Goal: Information Seeking & Learning: Understand process/instructions

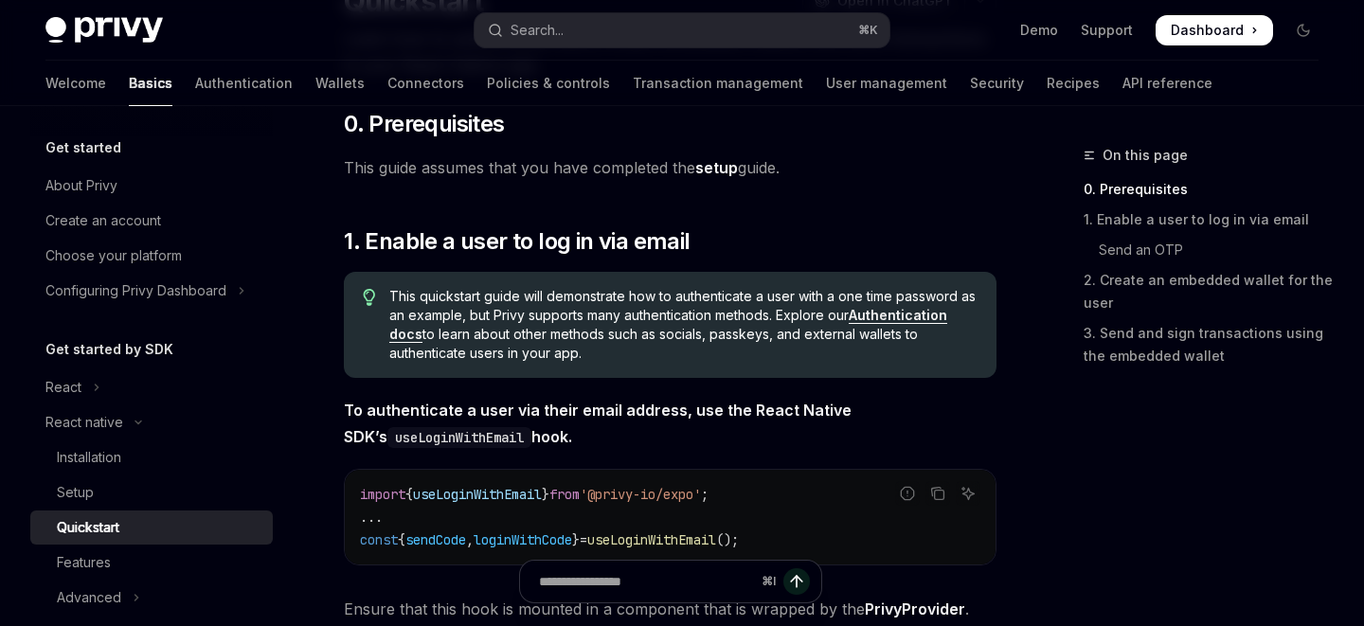
scroll to position [194, 0]
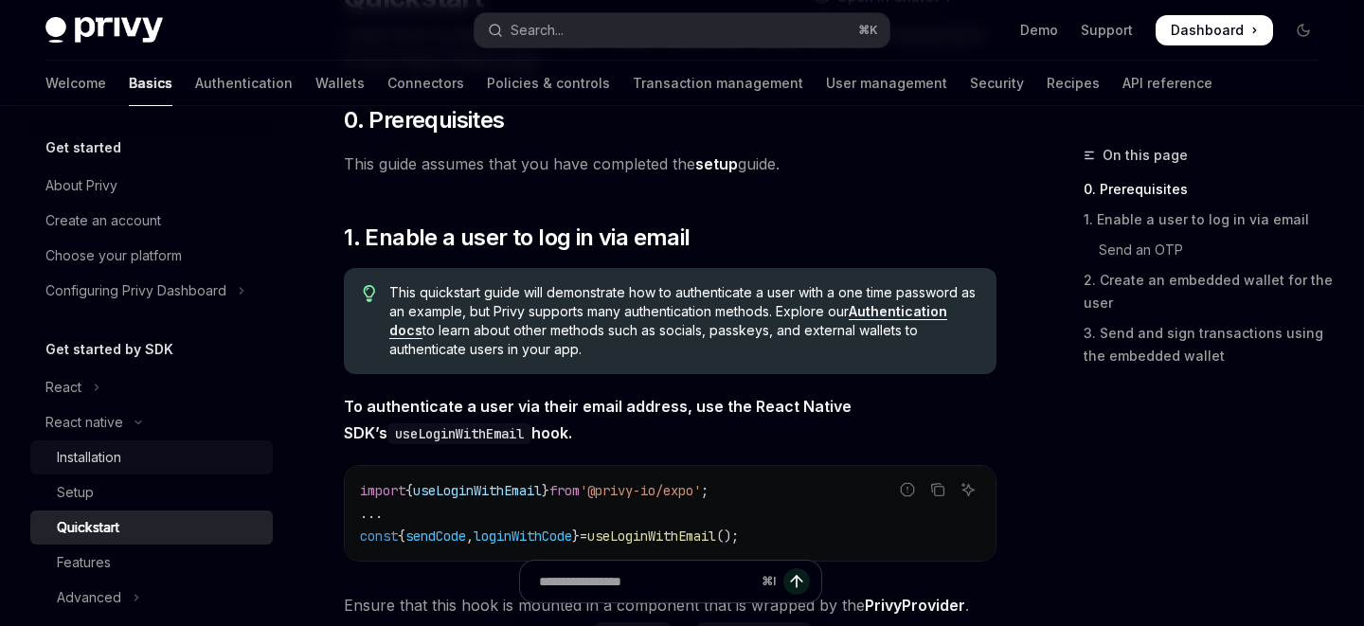
click at [96, 442] on link "Installation" at bounding box center [151, 458] width 243 height 34
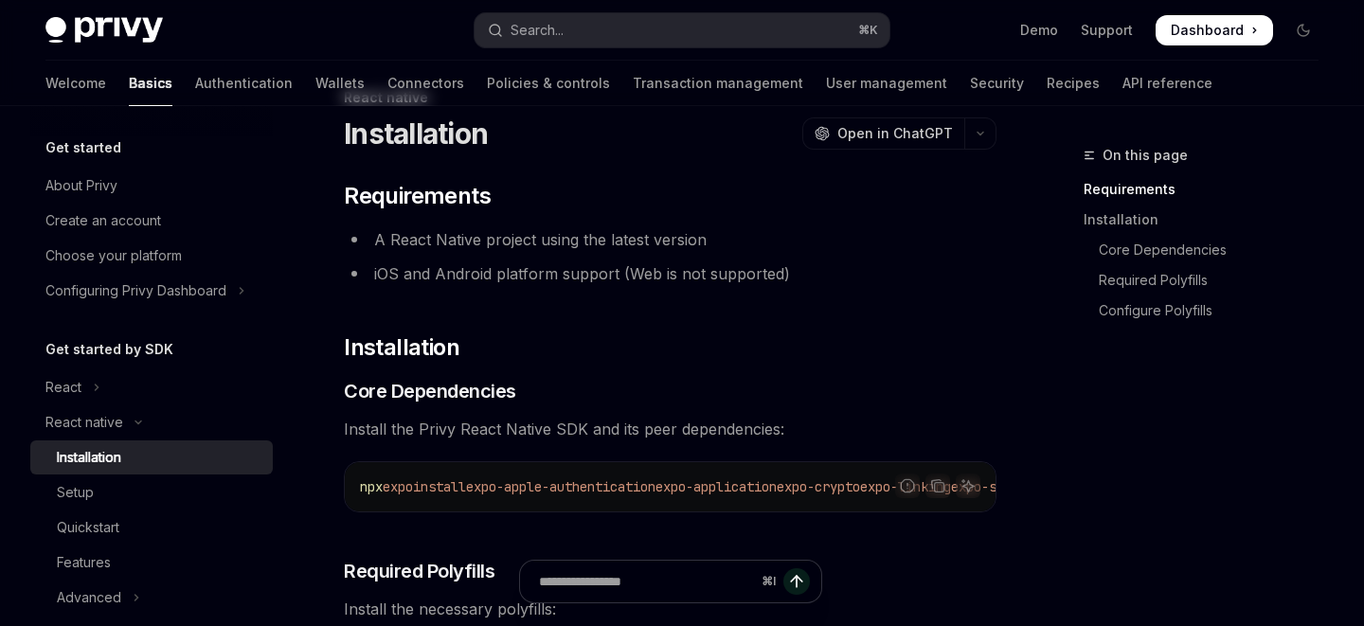
scroll to position [139, 0]
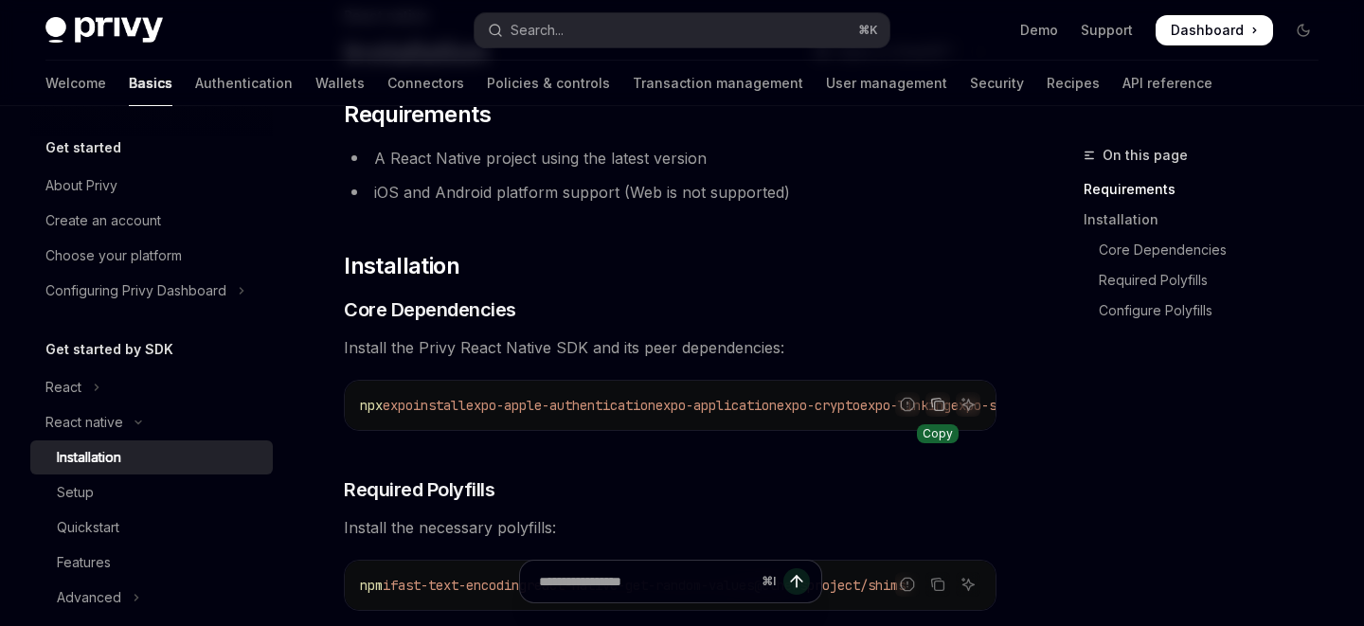
click at [938, 408] on icon "Copy the contents from the code block" at bounding box center [937, 404] width 15 height 15
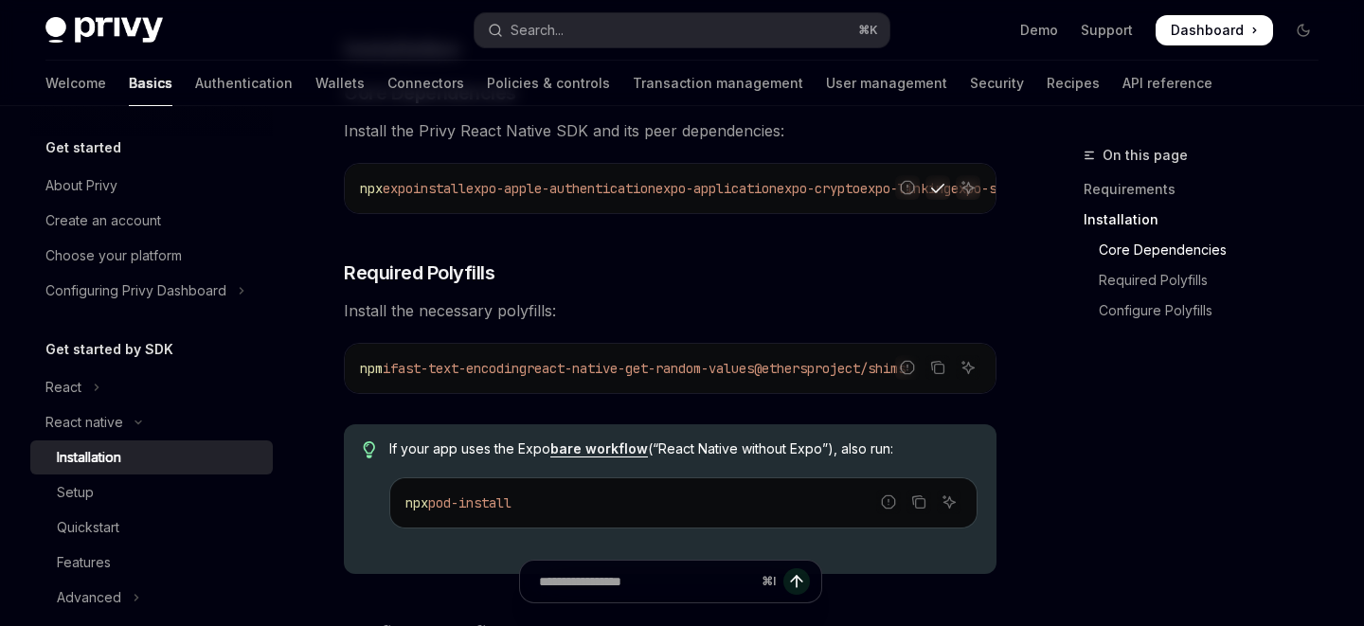
scroll to position [357, 0]
click at [831, 354] on div "npm i fast-text-encoding react-native-get-random-values @ethersproject/shims" at bounding box center [670, 367] width 651 height 49
click at [933, 369] on icon "Copy the contents from the code block" at bounding box center [936, 365] width 9 height 9
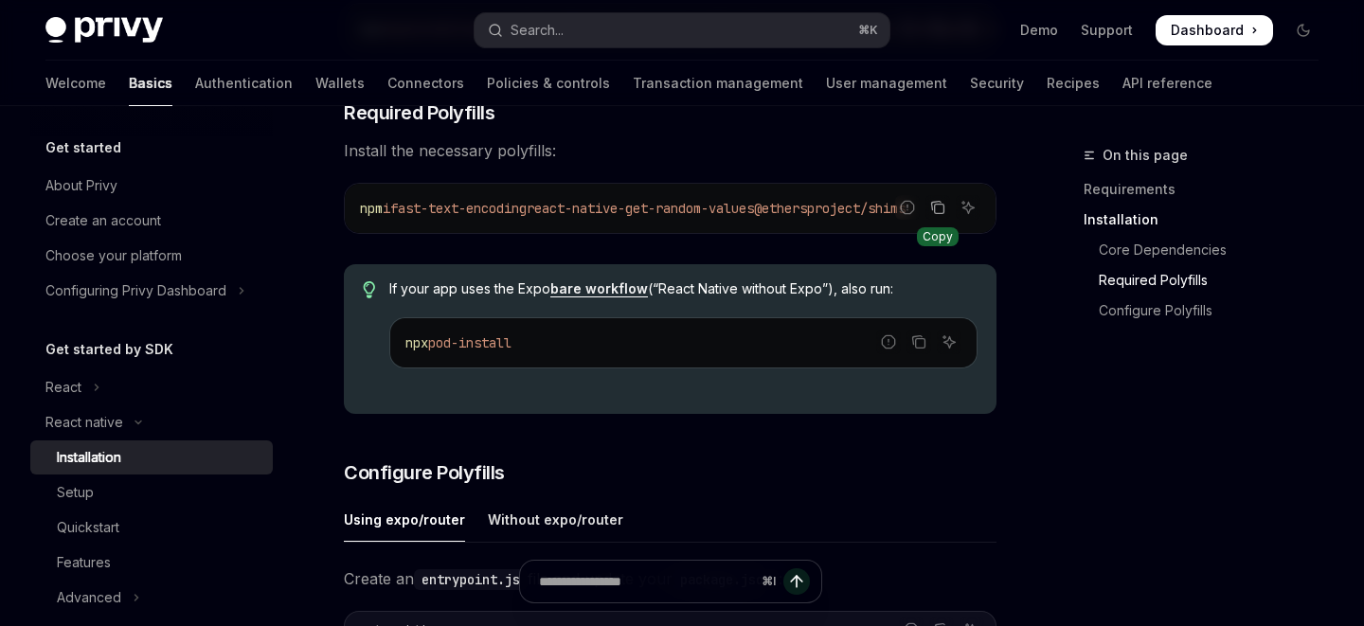
scroll to position [535, 0]
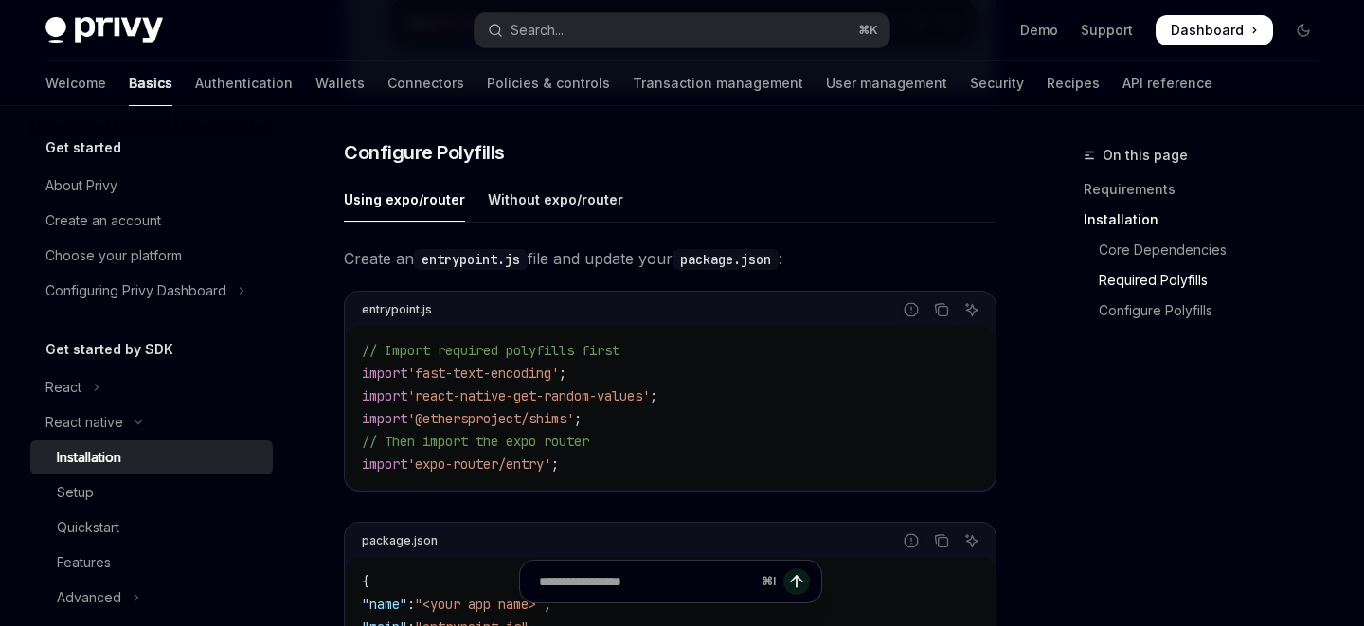
scroll to position [837, 0]
click at [447, 269] on code "entrypoint.js" at bounding box center [471, 258] width 114 height 21
drag, startPoint x: 447, startPoint y: 272, endPoint x: 513, endPoint y: 272, distance: 66.3
click at [513, 269] on code "entrypoint.js" at bounding box center [471, 258] width 114 height 21
copy code "entrypoint.js"
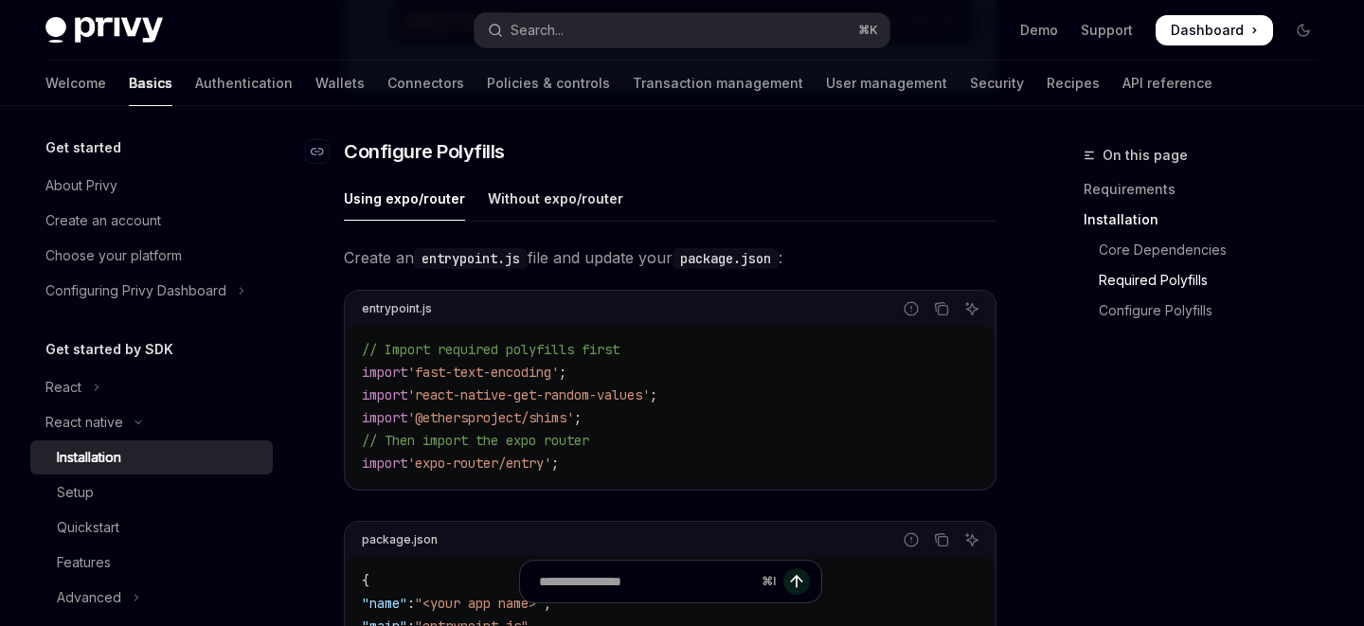
click at [711, 155] on h3 "​ Configure Polyfills" at bounding box center [670, 151] width 653 height 27
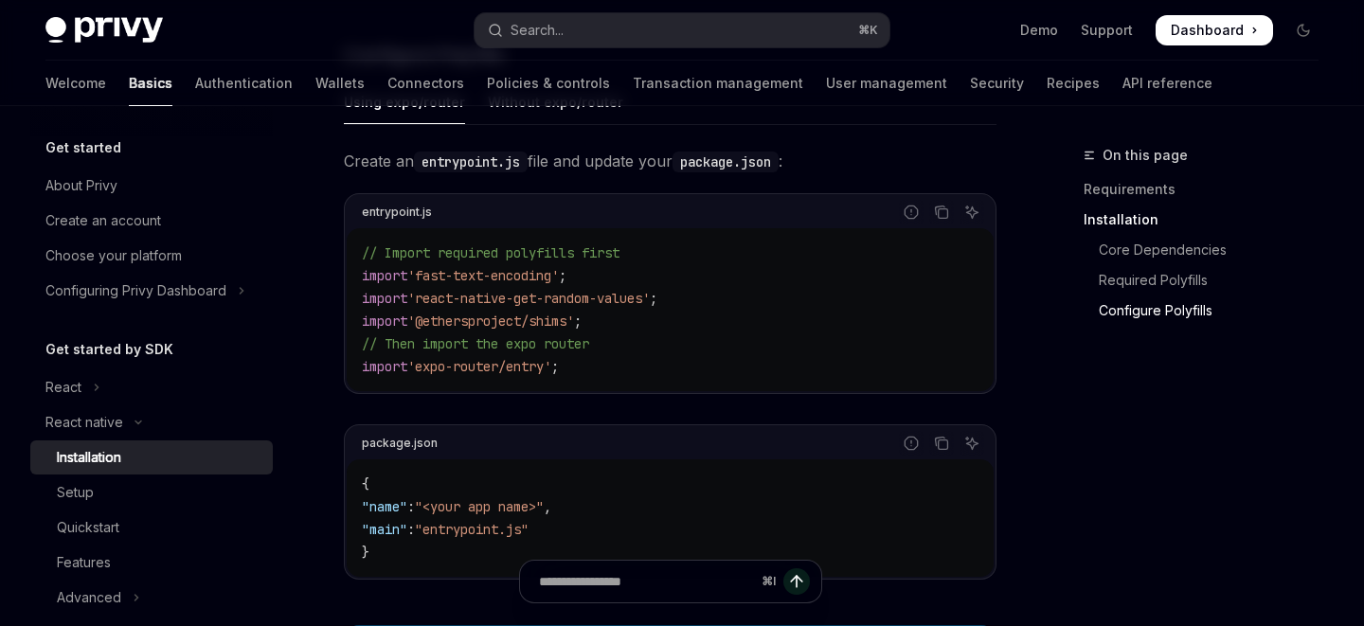
scroll to position [935, 0]
click at [494, 171] on code "entrypoint.js" at bounding box center [471, 161] width 114 height 21
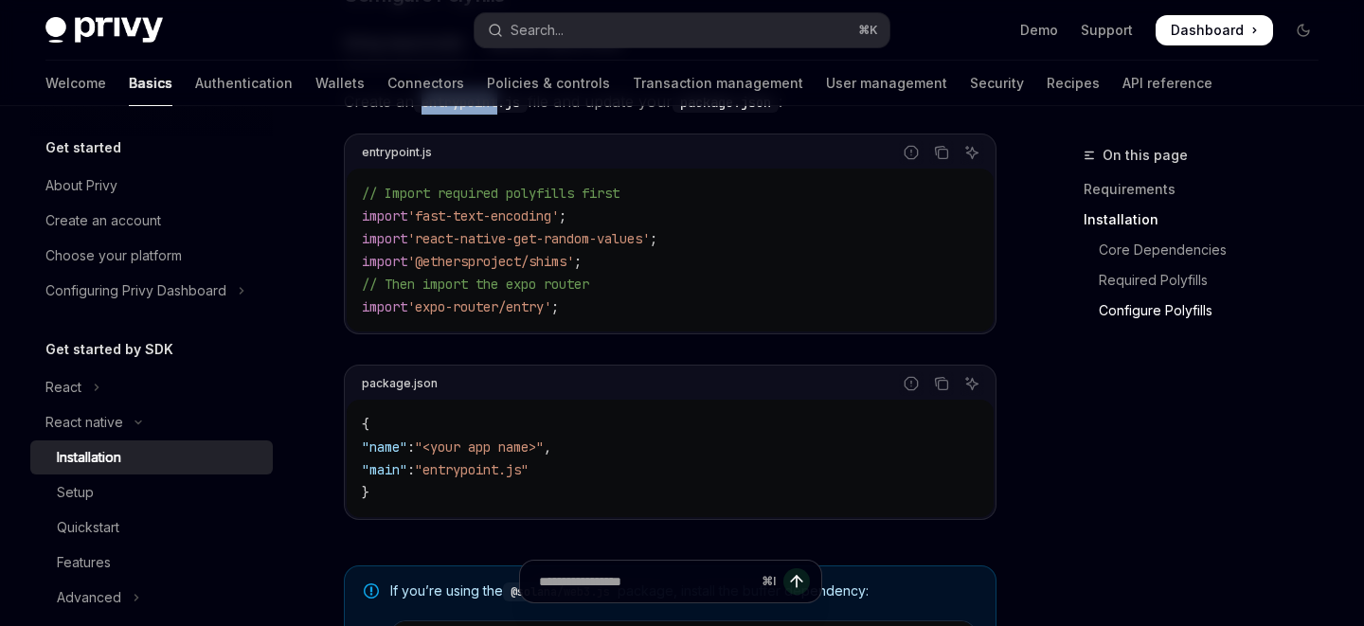
scroll to position [995, 0]
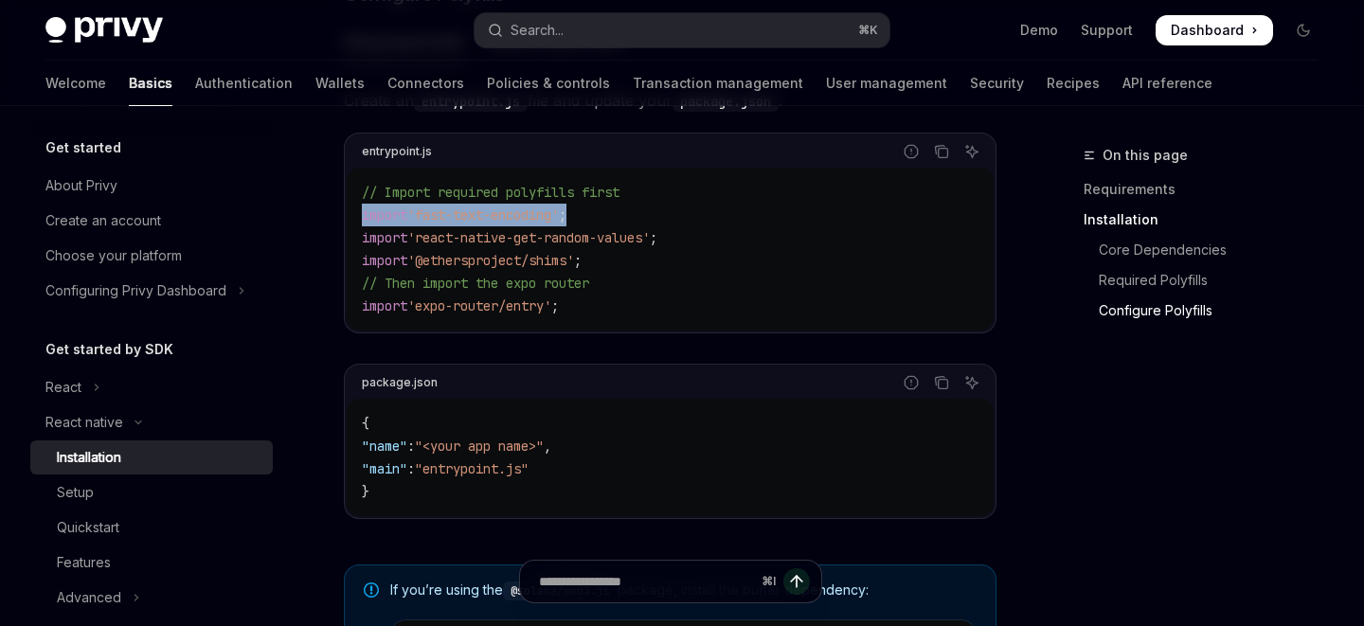
drag, startPoint x: 608, startPoint y: 233, endPoint x: 360, endPoint y: 232, distance: 248.2
click at [360, 232] on div "// Import required polyfills first import 'fast-text-encoding' ; import 'react-…" at bounding box center [670, 249] width 647 height 163
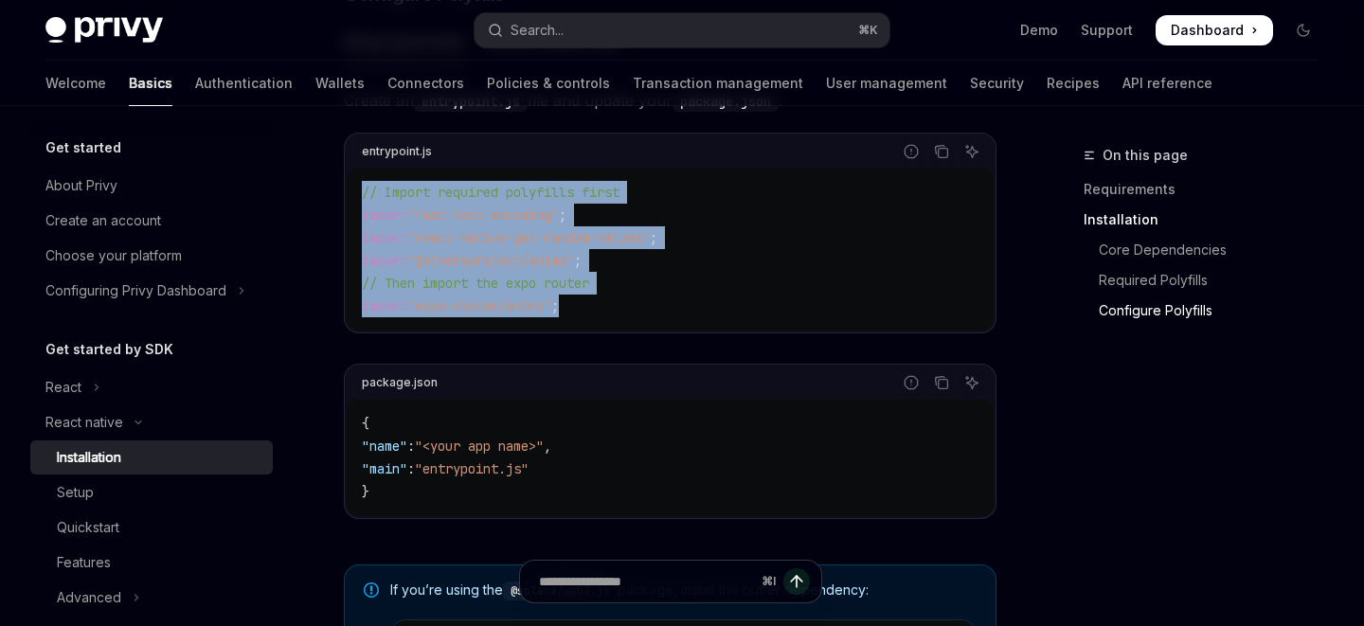
drag, startPoint x: 613, startPoint y: 326, endPoint x: 356, endPoint y: 208, distance: 282.3
click at [356, 208] on div "// Import required polyfills first import 'fast-text-encoding' ; import 'react-…" at bounding box center [670, 249] width 647 height 163
copy code "// Import required polyfills first import 'fast-text-encoding' ; import 'react-…"
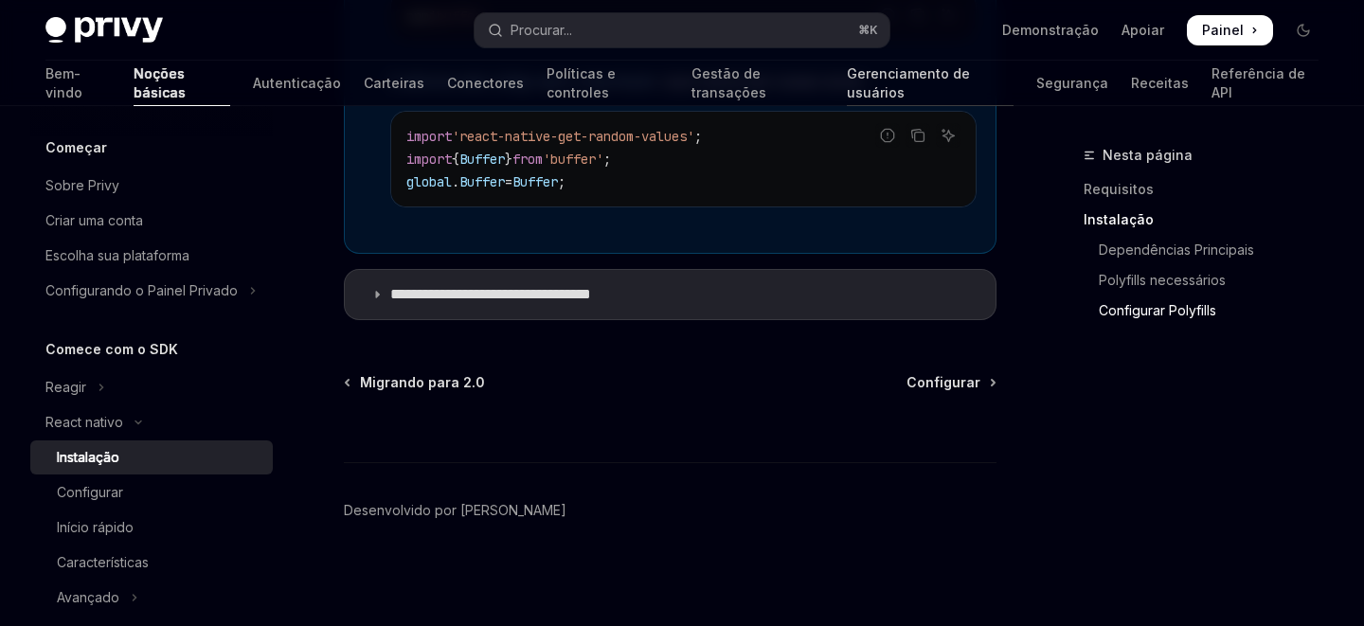
scroll to position [1638, 0]
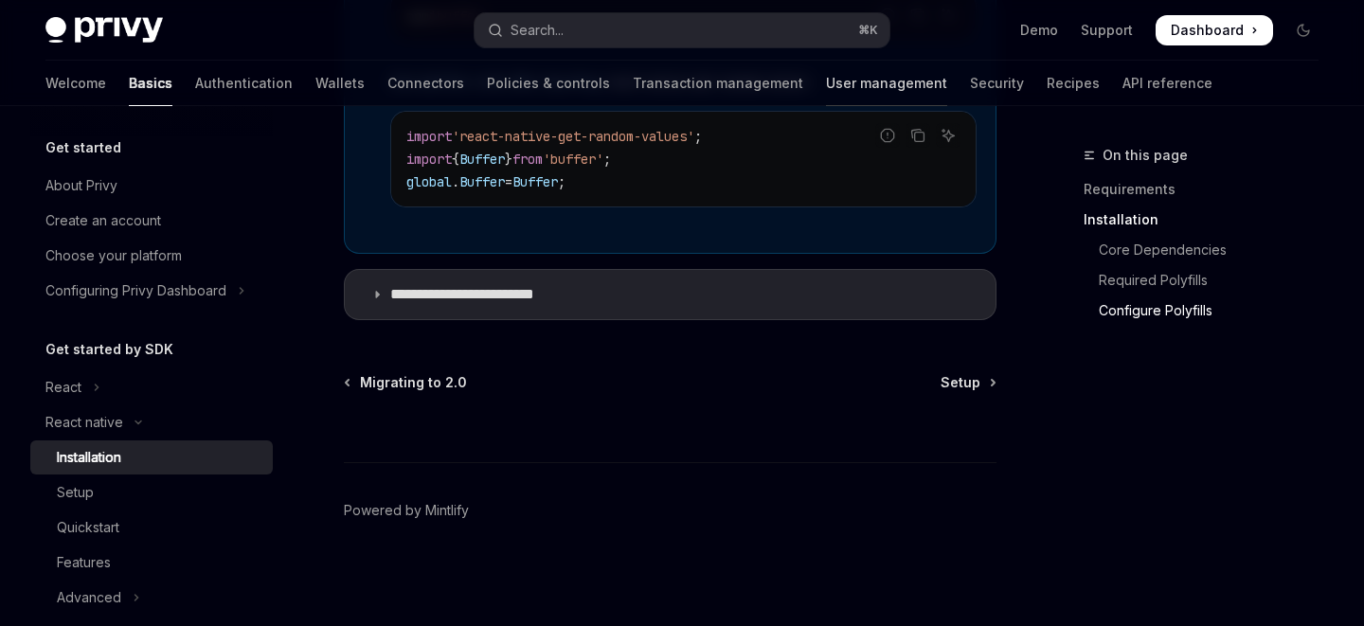
click at [378, 299] on icon at bounding box center [376, 294] width 11 height 11
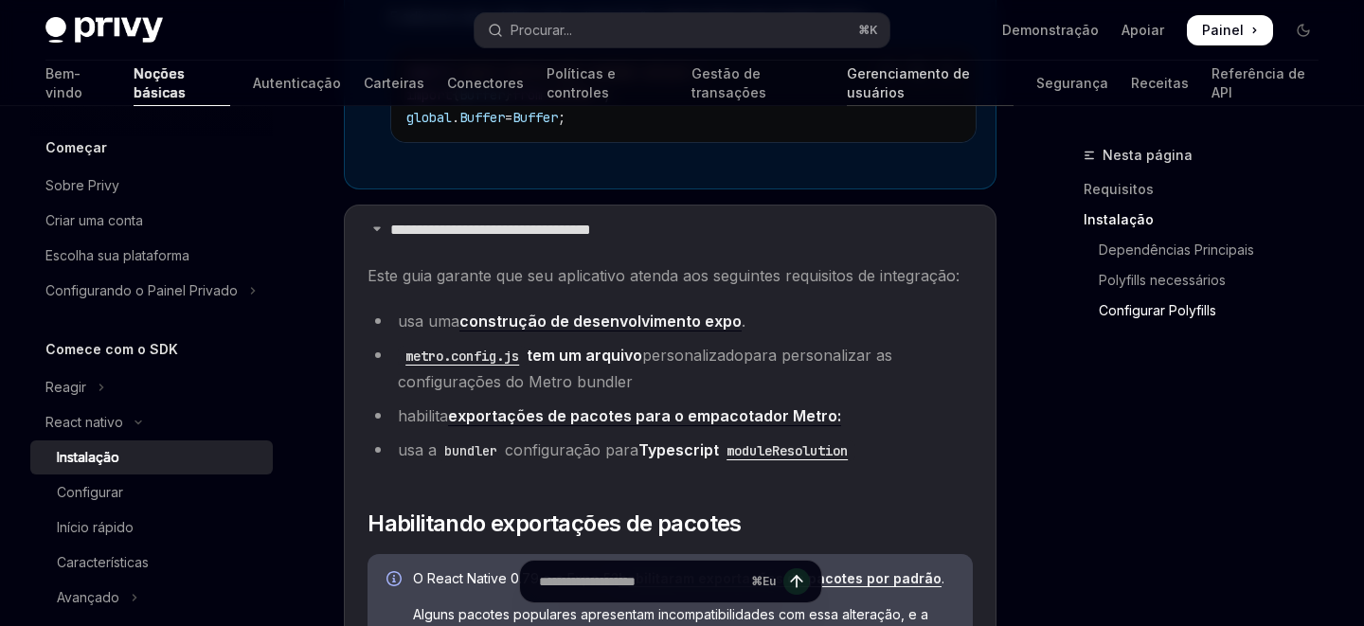
scroll to position [1528, 0]
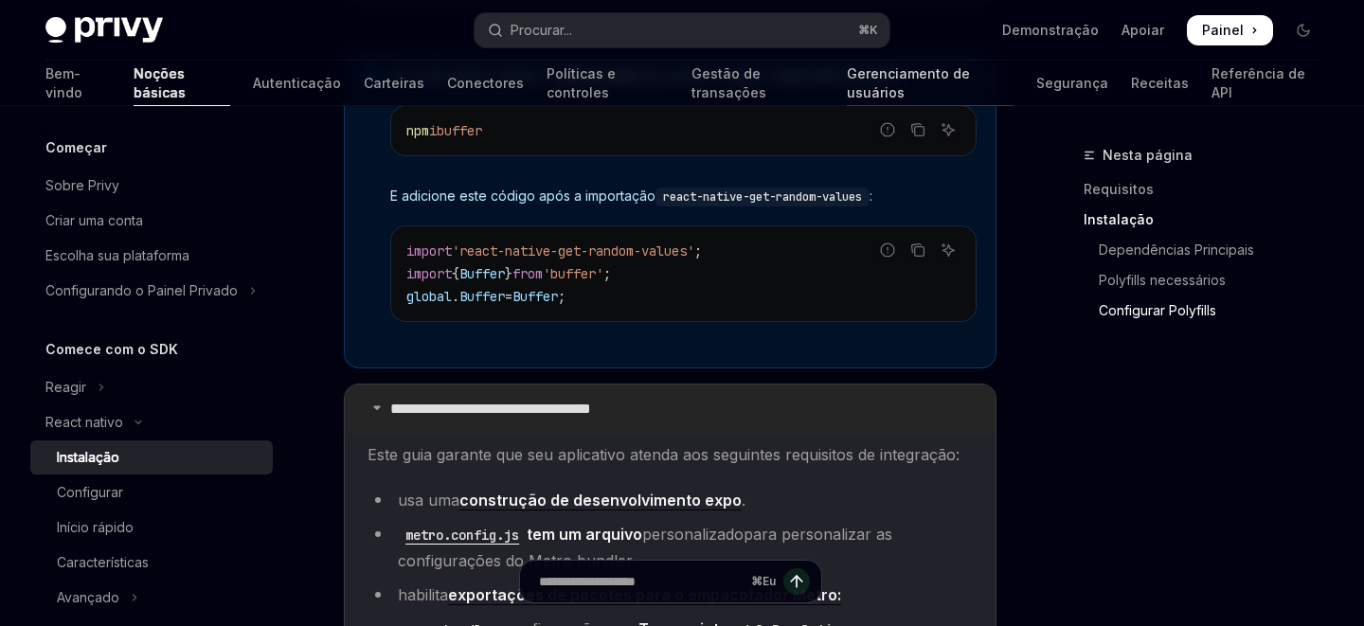
click at [808, 426] on summary "**********" at bounding box center [670, 409] width 651 height 49
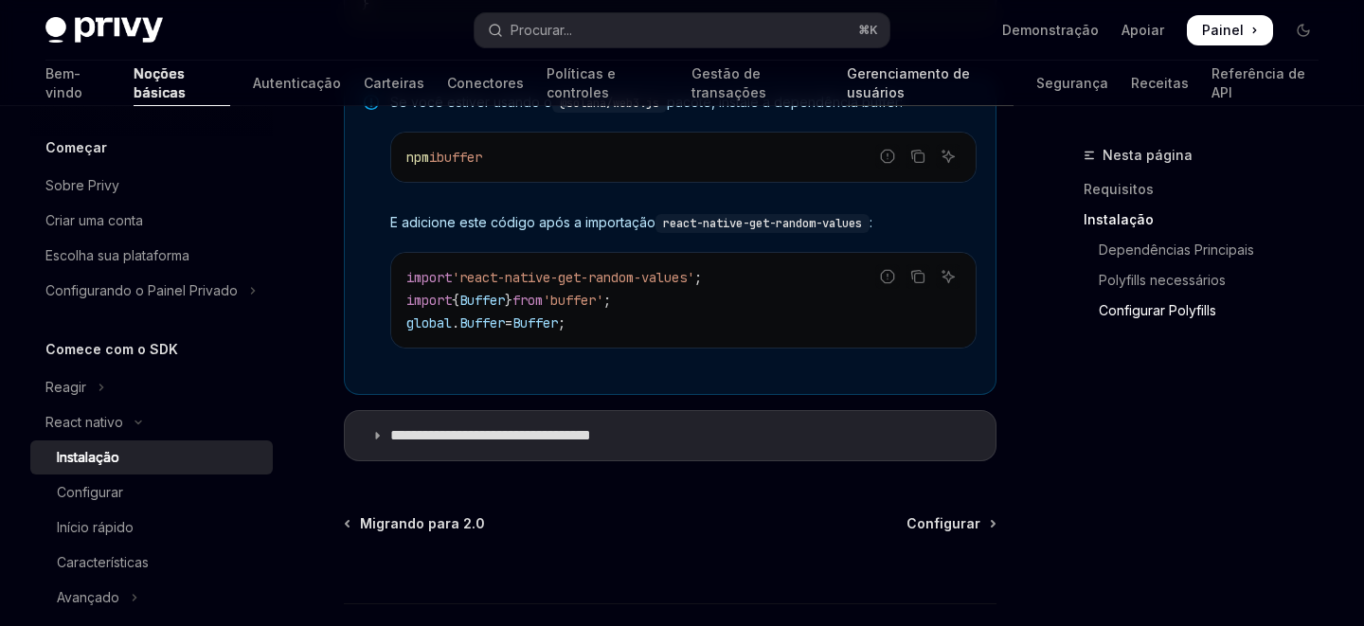
scroll to position [1657, 0]
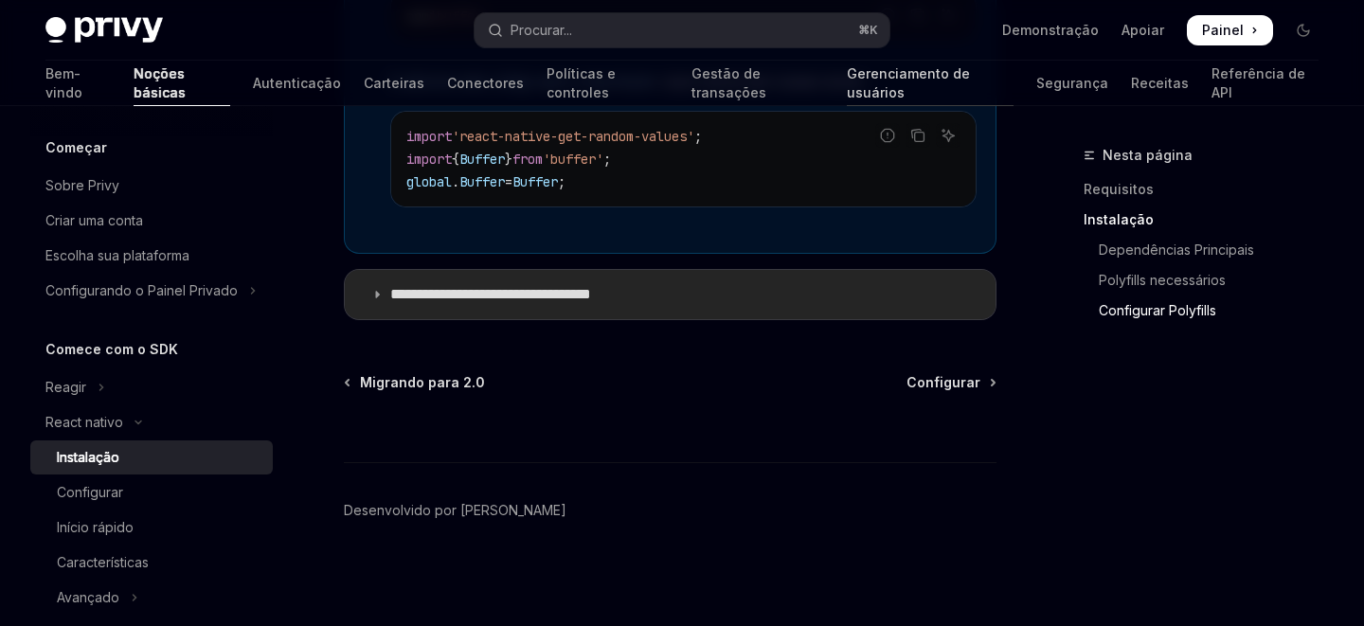
click at [445, 306] on summary "**********" at bounding box center [670, 294] width 651 height 49
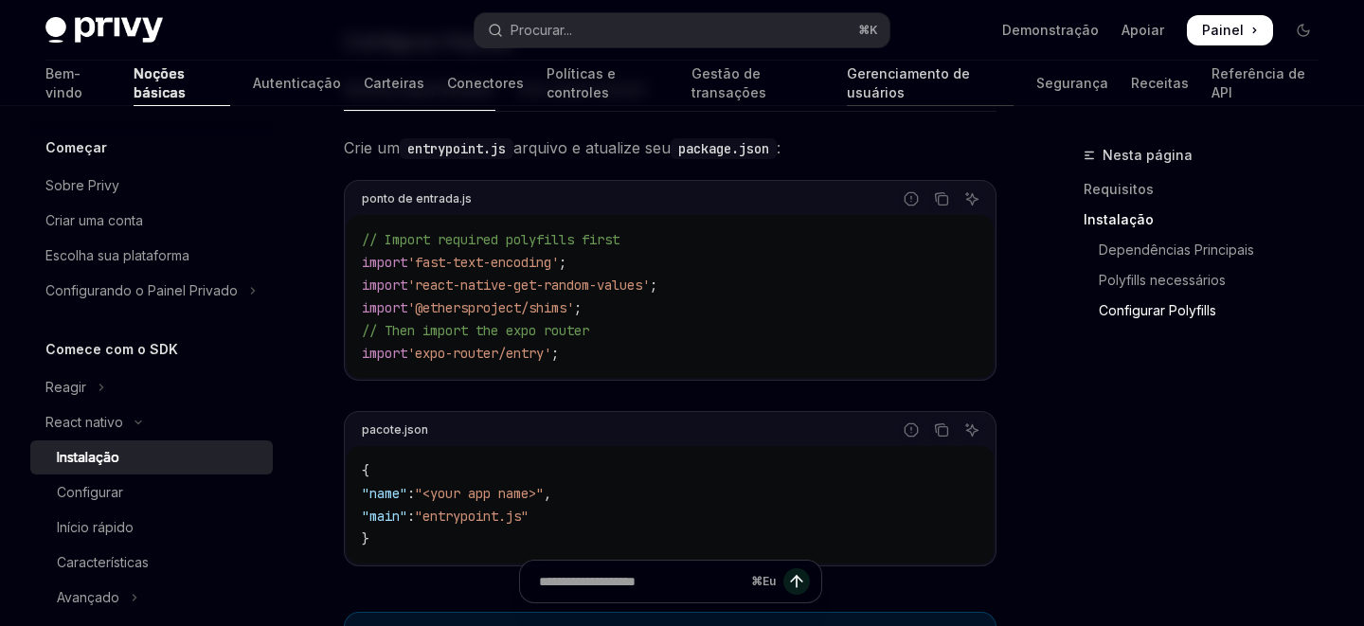
scroll to position [894, 0]
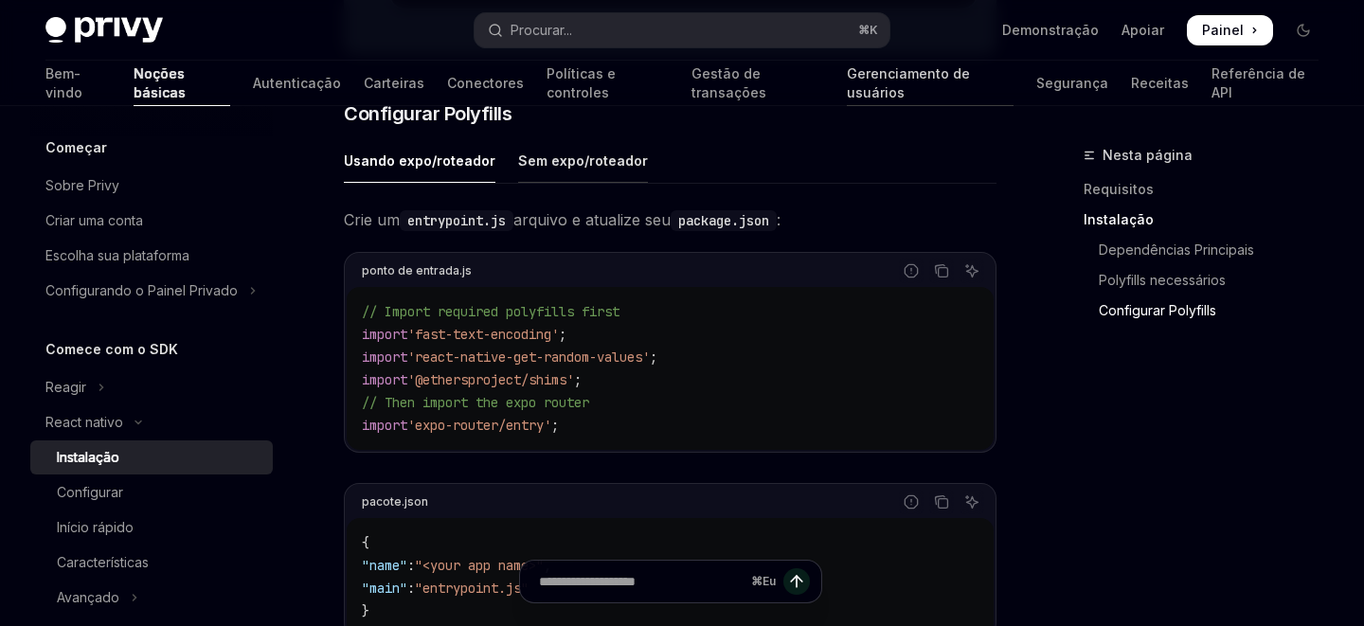
click at [569, 169] on font "Sem expo/roteador" at bounding box center [583, 161] width 130 height 16
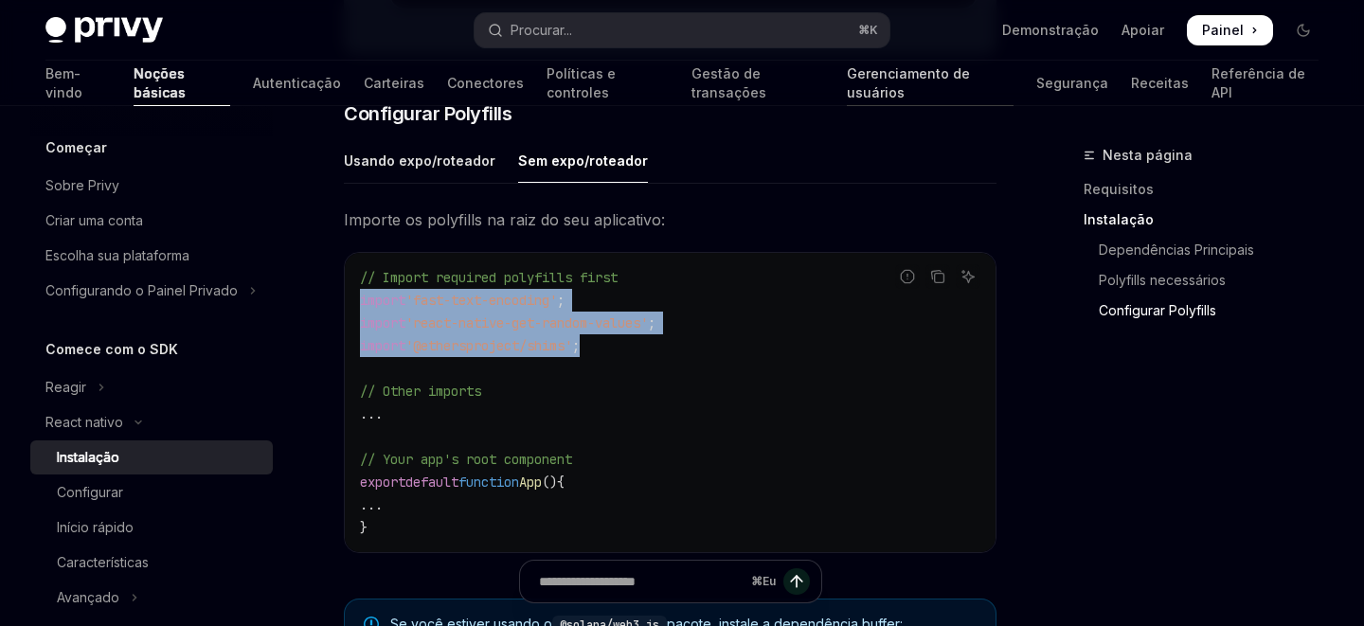
drag, startPoint x: 628, startPoint y: 365, endPoint x: 351, endPoint y: 312, distance: 282.6
click at [351, 312] on div "// Import required polyfills first import 'fast-text-encoding' ; import 'react-…" at bounding box center [670, 402] width 651 height 299
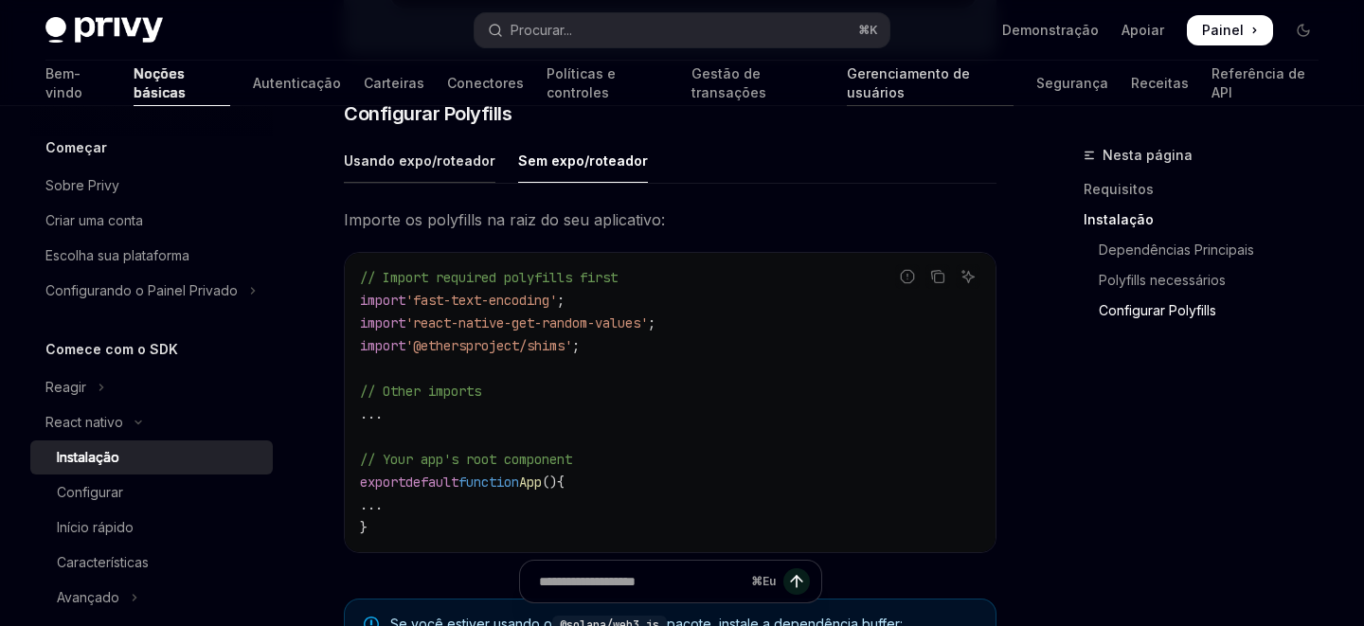
click at [450, 169] on font "Usando expo/roteador" at bounding box center [420, 161] width 152 height 16
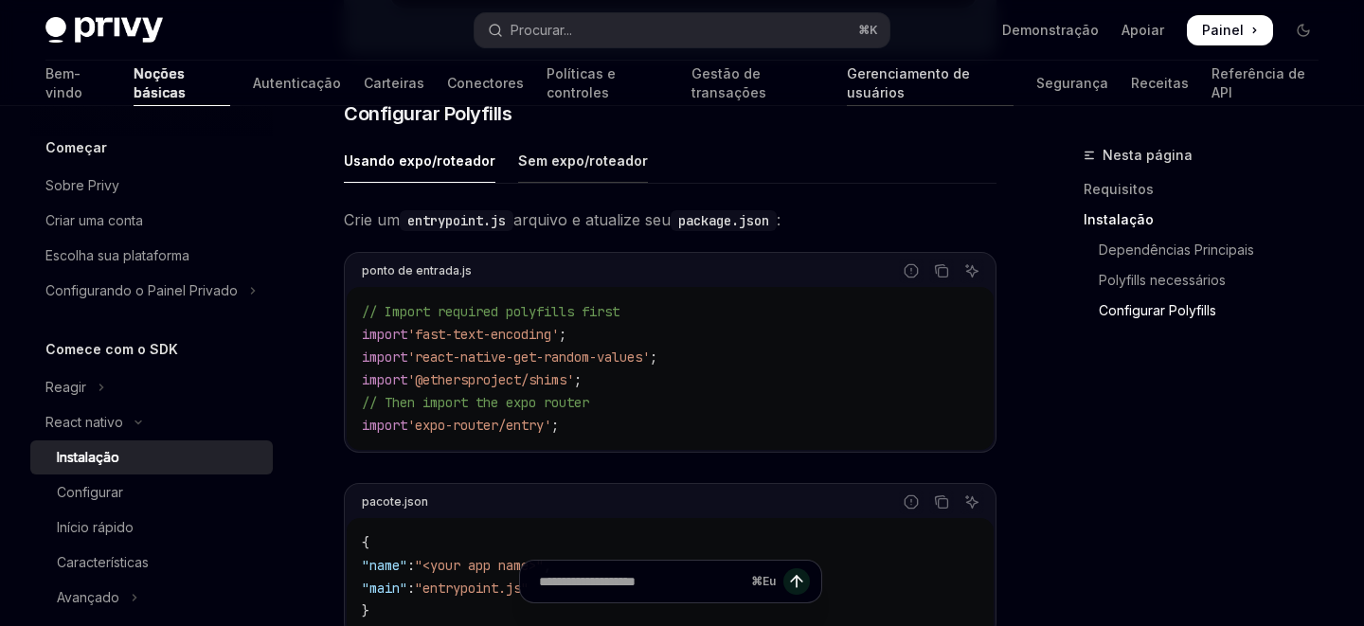
click at [559, 169] on font "Sem expo/roteador" at bounding box center [583, 161] width 130 height 16
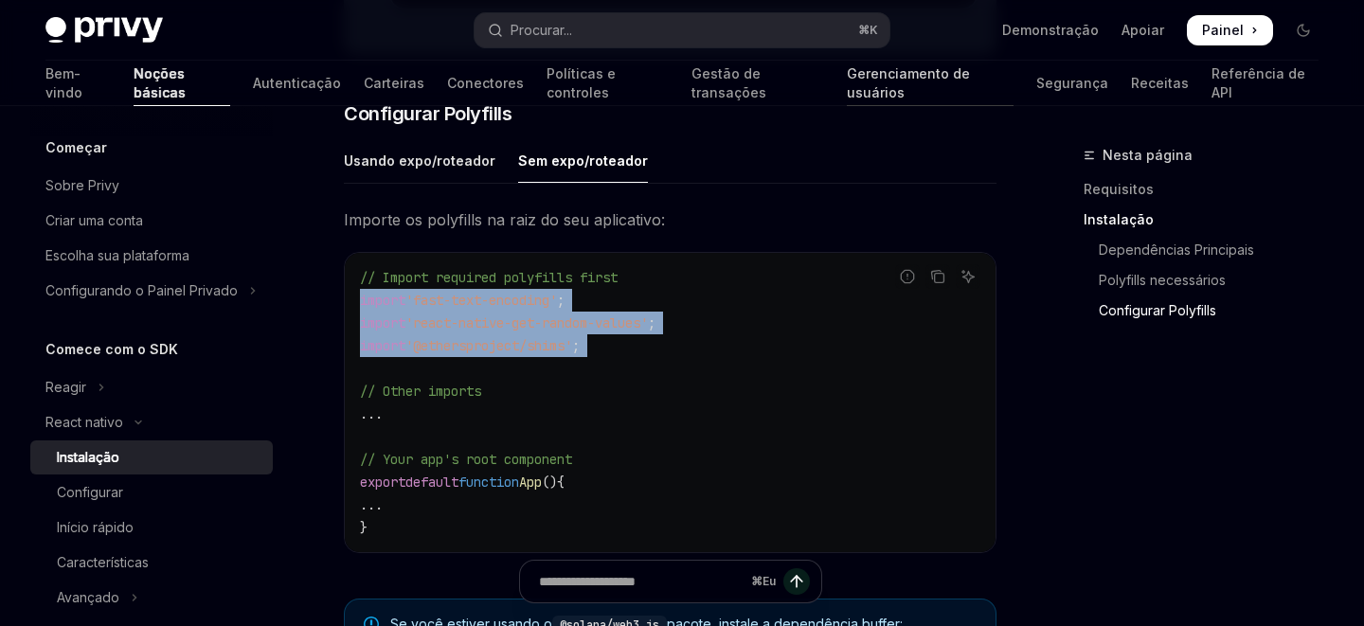
drag, startPoint x: 618, startPoint y: 374, endPoint x: 354, endPoint y: 311, distance: 270.9
click at [354, 311] on div "// Import required polyfills first import 'fast-text-encoding' ; import 'react-…" at bounding box center [670, 402] width 651 height 299
copy code "import 'fast-text-encoding' ; import 'react-native-get-random-values' ; import …"
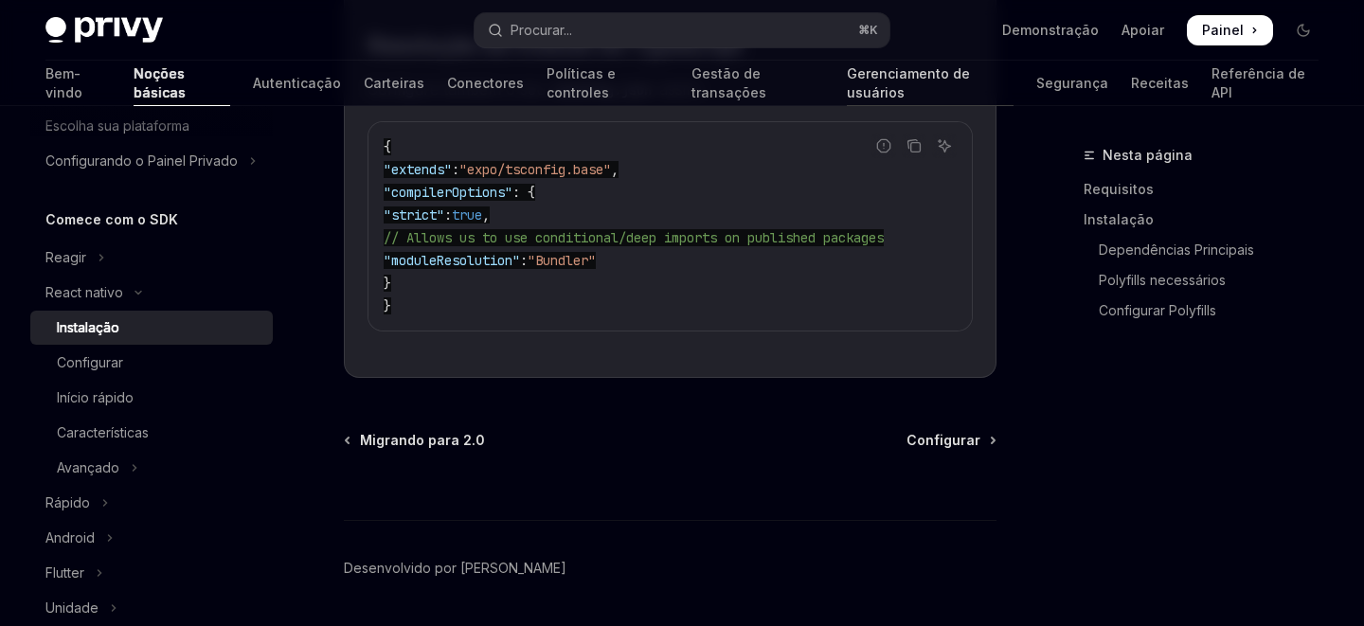
scroll to position [3546, 0]
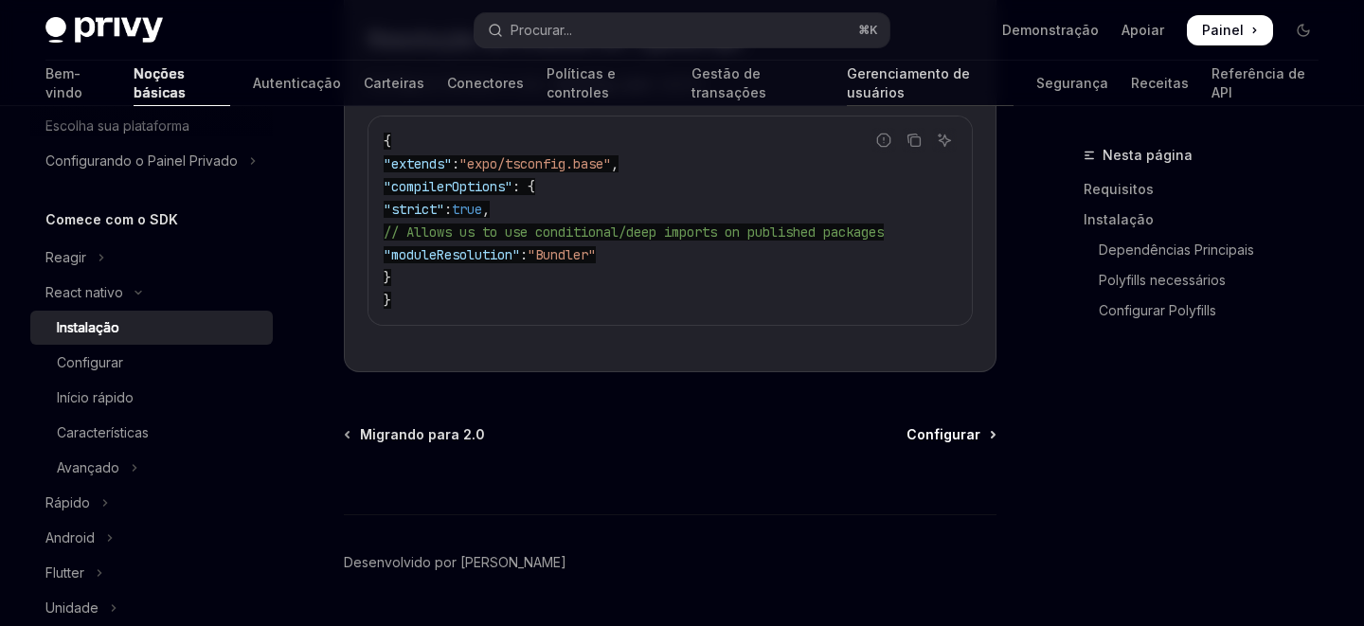
click at [954, 442] on font "Configurar" at bounding box center [944, 434] width 74 height 16
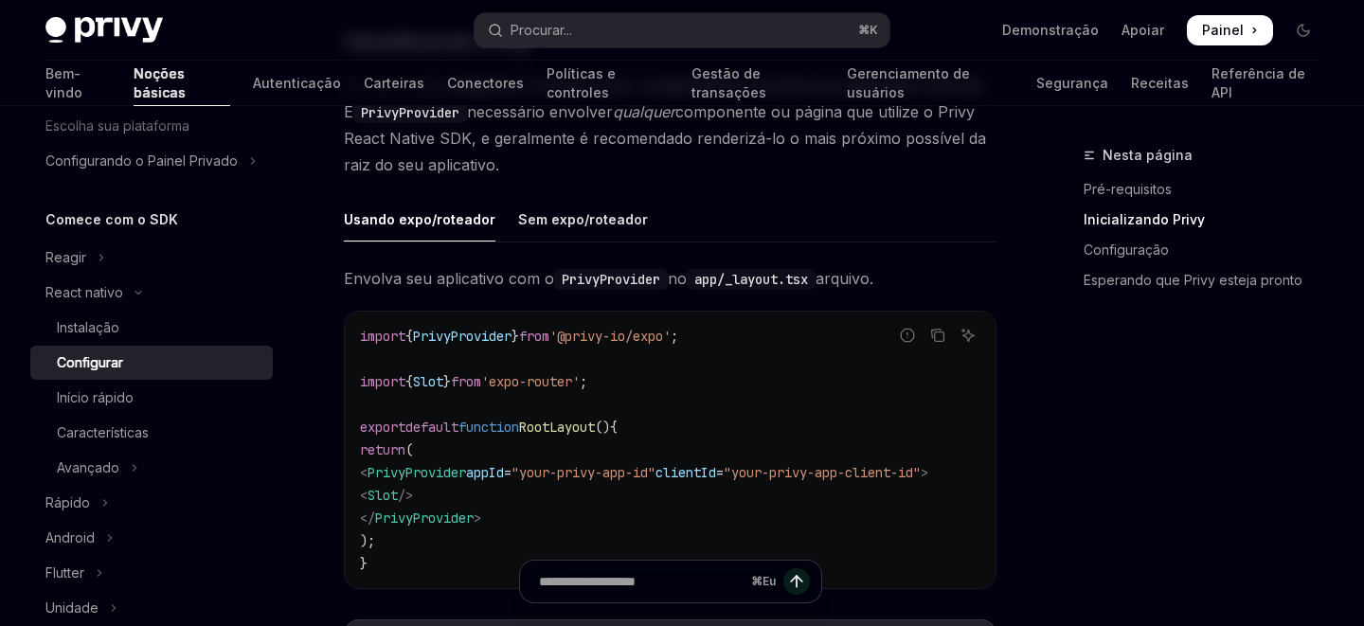
scroll to position [506, 0]
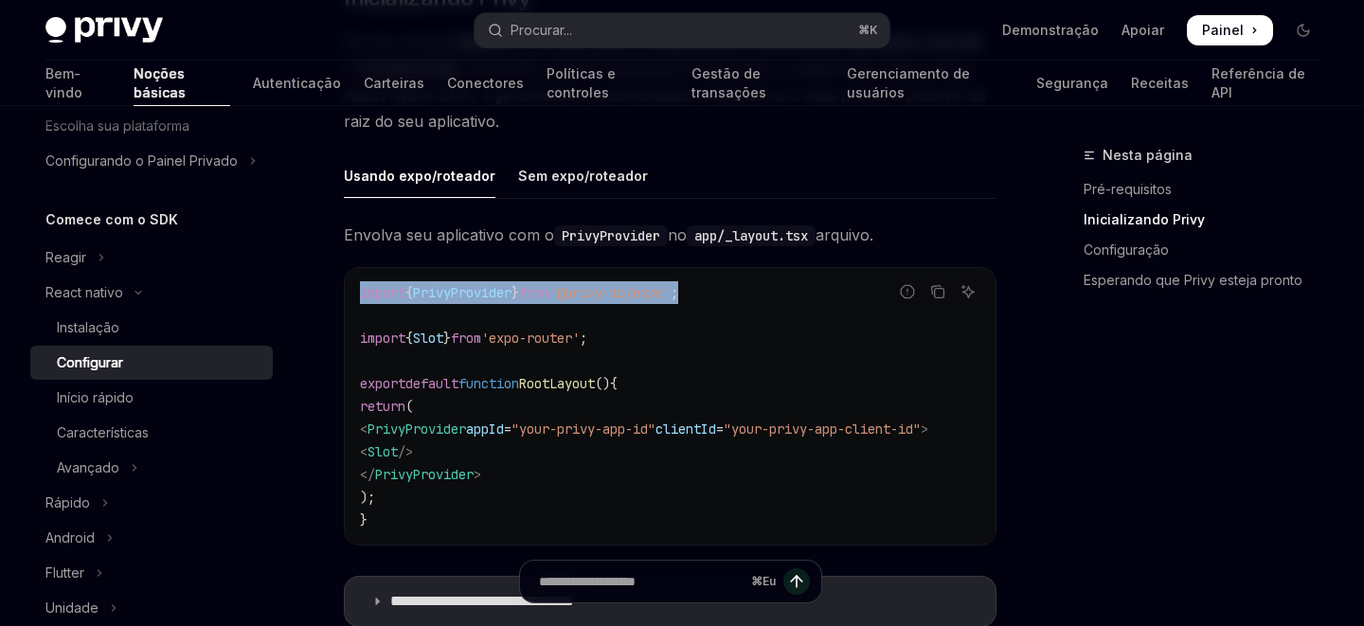
drag, startPoint x: 736, startPoint y: 290, endPoint x: 339, endPoint y: 285, distance: 397.0
copy span "import { PrivyProvider } from '@privy-io/expo' ;"
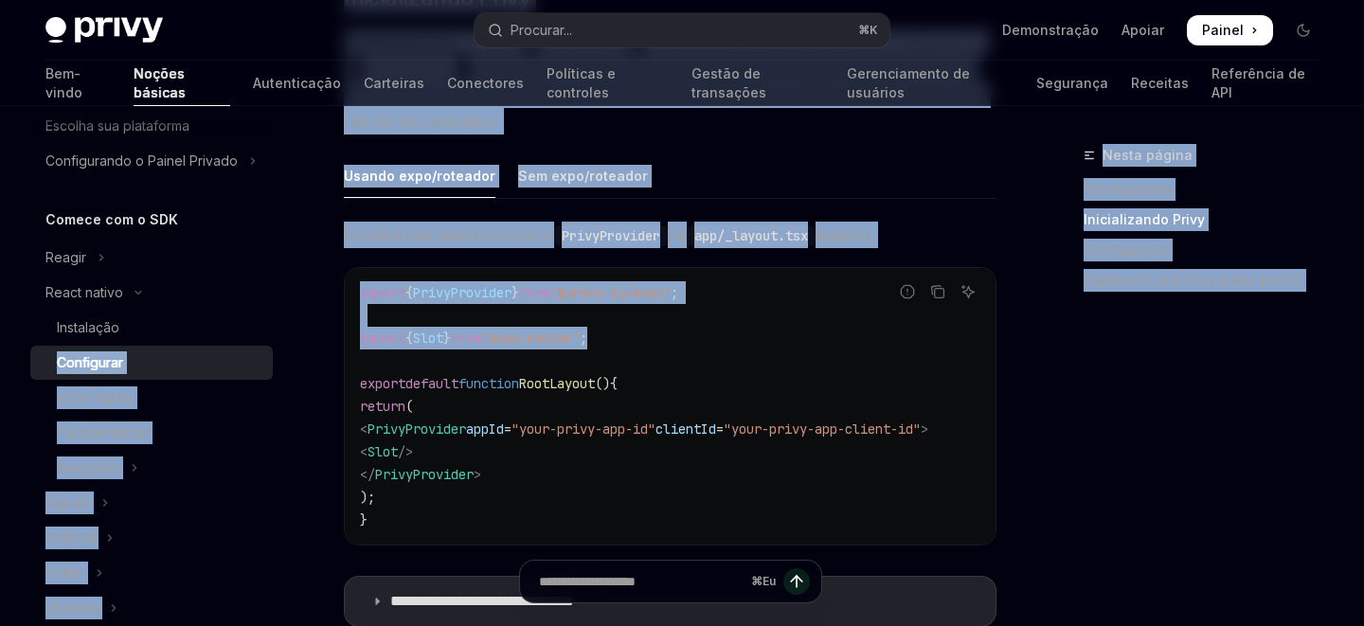
drag, startPoint x: 626, startPoint y: 333, endPoint x: 284, endPoint y: 333, distance: 342.0
copy div "Loremipsum Dolorsitam Consec adipis Elitseddoeiusmo Temporin Utlabo Etdolor Mag…"
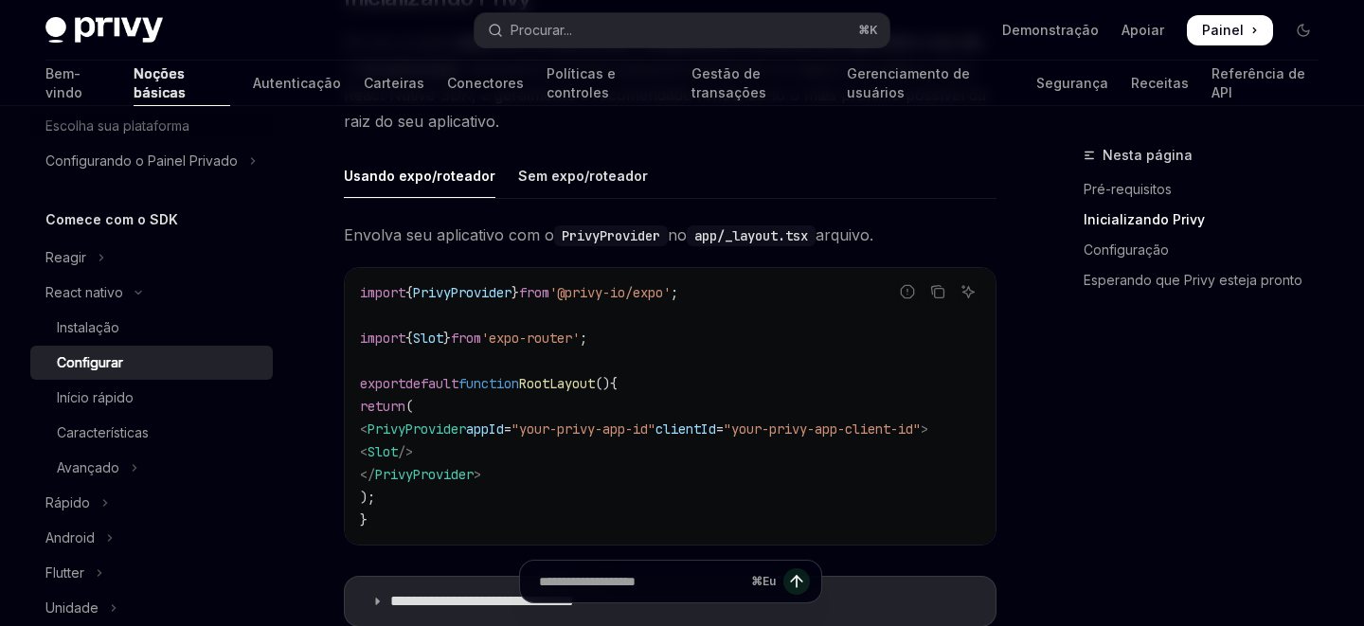
click at [666, 270] on div "import { PrivyProvider } from '@privy-io/expo' ; import { Slot } from 'expo-rou…" at bounding box center [670, 406] width 651 height 277
drag, startPoint x: 636, startPoint y: 338, endPoint x: 359, endPoint y: 335, distance: 276.6
click at [360, 335] on code "import { PrivyProvider } from '@privy-io/expo' ; import { Slot } from 'expo-rou…" at bounding box center [670, 406] width 621 height 250
copy span "import { Slot } from 'expo-router' ;"
click at [735, 304] on code "import { PrivyProvider } from '@privy-io/expo' ; import { Slot } from 'expo-rou…" at bounding box center [670, 406] width 621 height 250
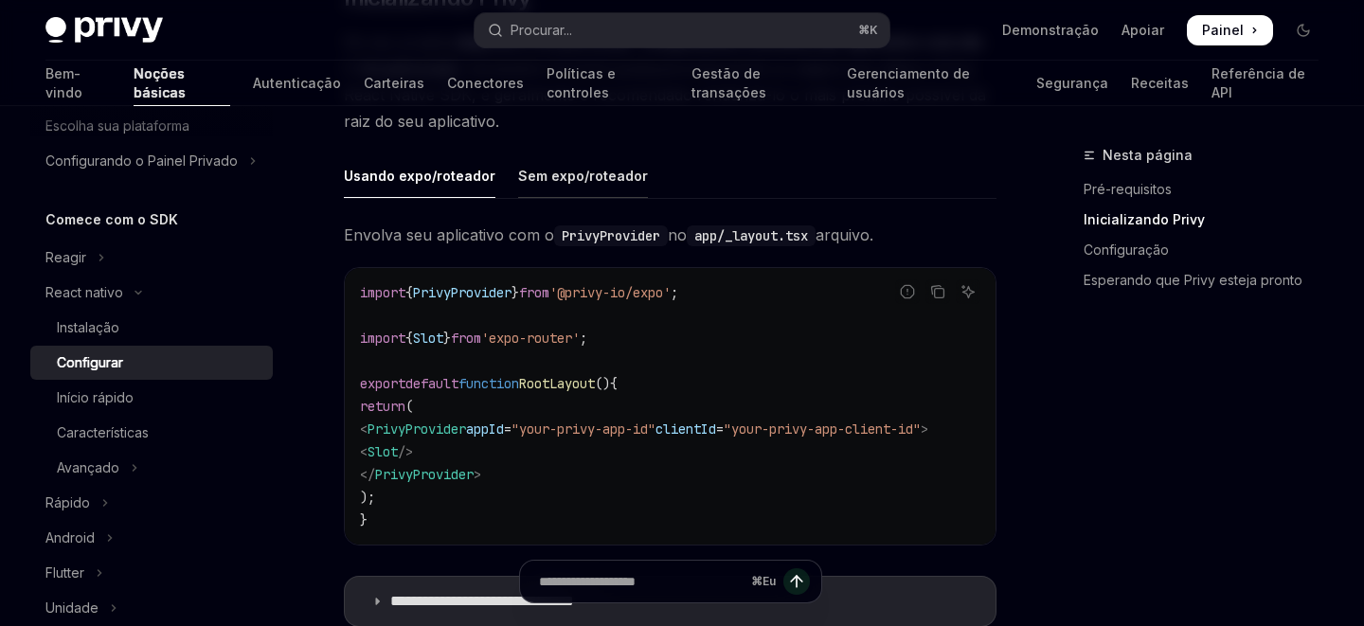
click at [592, 184] on font "Sem expo/roteador" at bounding box center [583, 176] width 130 height 23
type textarea "*"
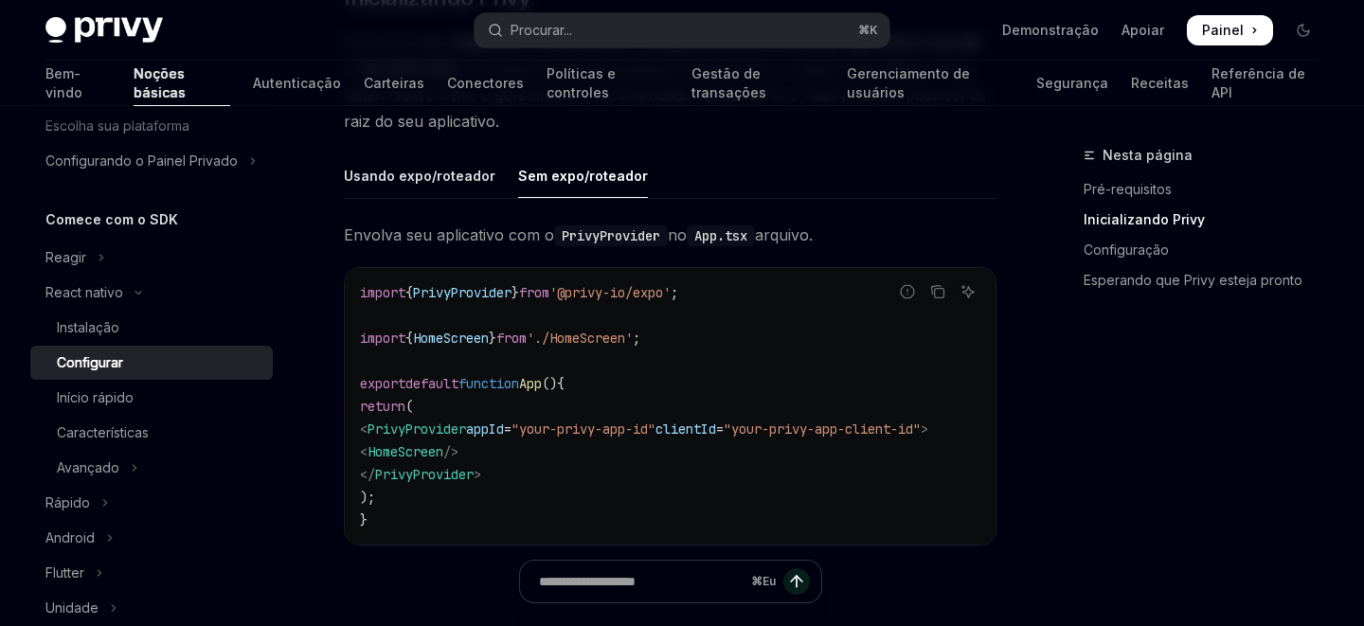
click at [692, 352] on code "import { PrivyProvider } from '@privy-io/expo' ; import { HomeScreen } from './…" at bounding box center [670, 406] width 621 height 250
drag, startPoint x: 692, startPoint y: 348, endPoint x: 289, endPoint y: 364, distance: 403.0
click at [633, 341] on span "'./HomeScreen'" at bounding box center [580, 338] width 106 height 17
click at [478, 347] on code "import { PrivyProvider } from '@privy-io/expo' ; import { HomeScreen } from './…" at bounding box center [670, 406] width 621 height 250
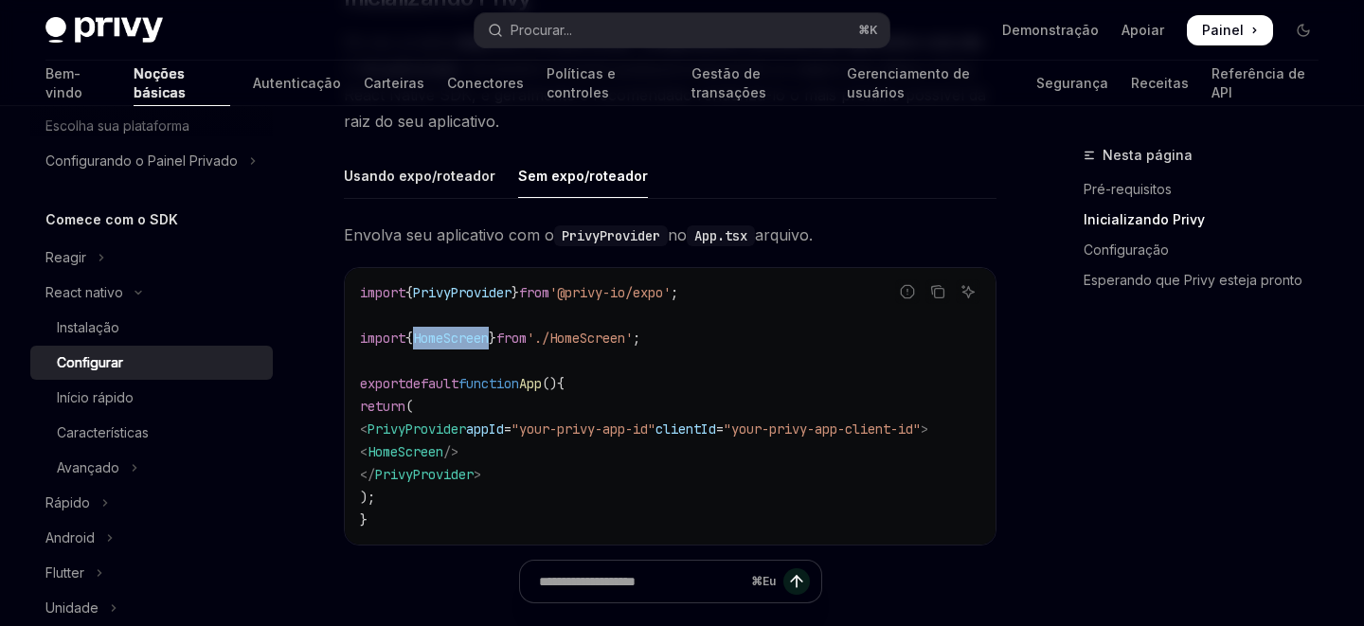
click at [478, 347] on code "import { PrivyProvider } from '@privy-io/expo' ; import { HomeScreen } from './…" at bounding box center [670, 406] width 621 height 250
click at [566, 399] on code "import { PrivyProvider } from '@privy-io/expo' ; import { HomeScreen } from './…" at bounding box center [670, 406] width 621 height 250
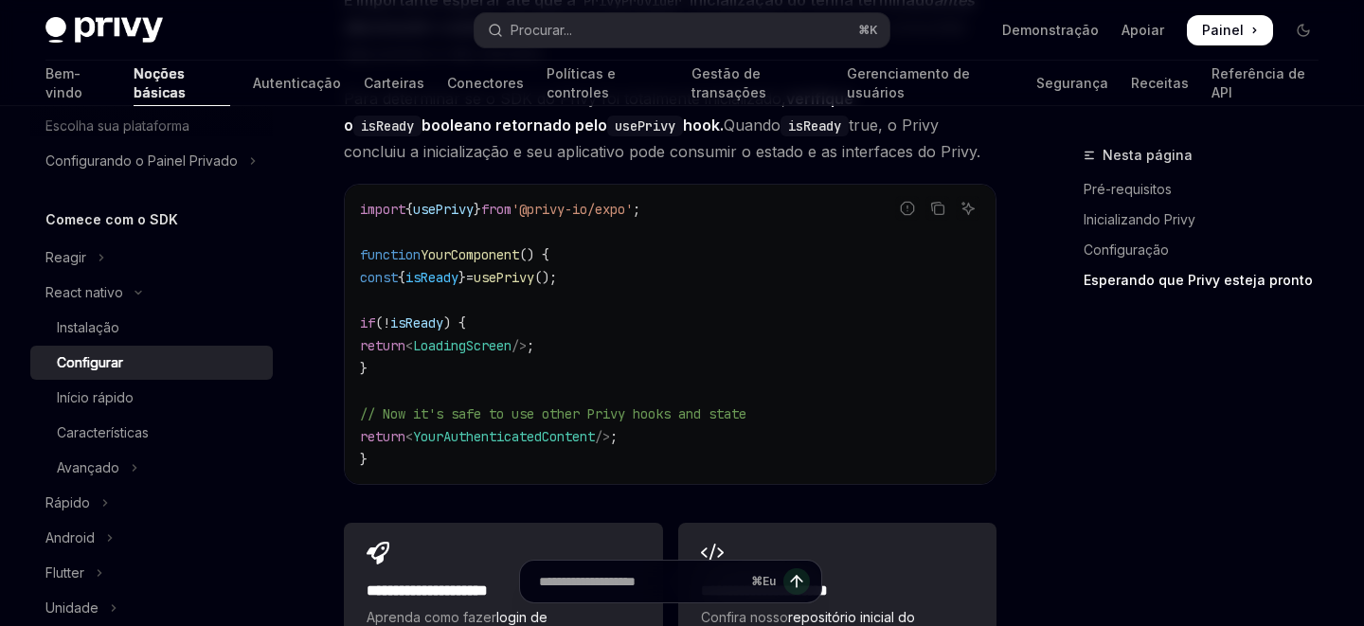
scroll to position [1539, 0]
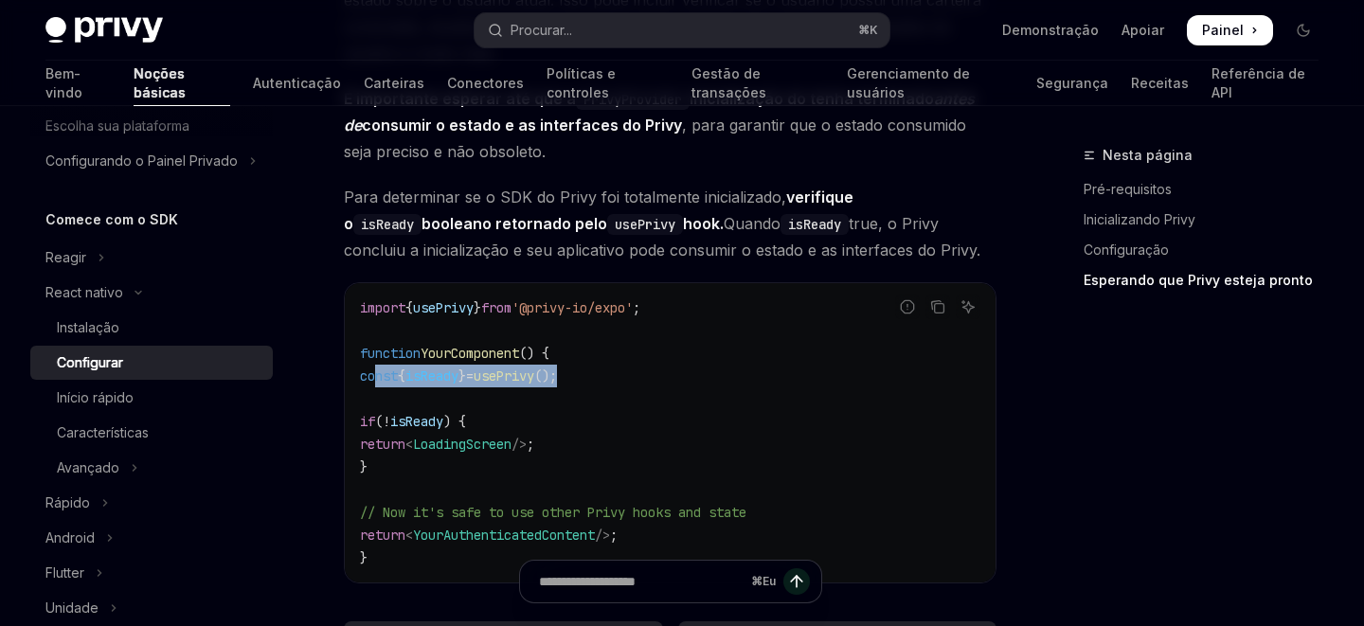
drag, startPoint x: 375, startPoint y: 384, endPoint x: 674, endPoint y: 376, distance: 298.5
click at [674, 376] on code "import { usePrivy } from '@privy-io/expo' ; function YourComponent () { const {…" at bounding box center [670, 433] width 621 height 273
copy span "const { isReady } = usePrivy ();"
click at [452, 316] on span "usePrivy" at bounding box center [443, 307] width 61 height 17
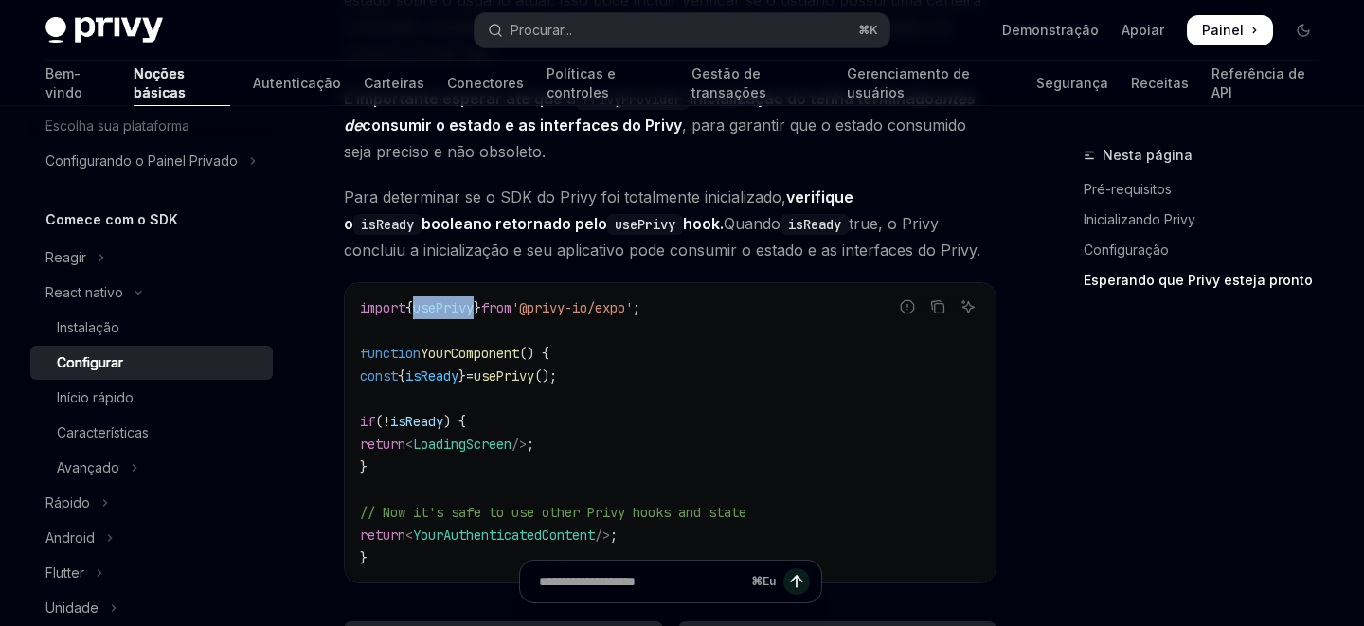
copy span "usePrivy"
drag, startPoint x: 399, startPoint y: 474, endPoint x: 331, endPoint y: 428, distance: 82.0
copy code "if ( ! isReady ) { return < LoadingScreen /> ; }"
